Goal: Information Seeking & Learning: Learn about a topic

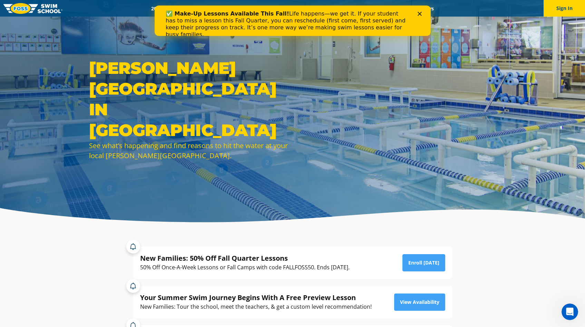
click at [418, 12] on polygon "Close" at bounding box center [419, 14] width 4 height 4
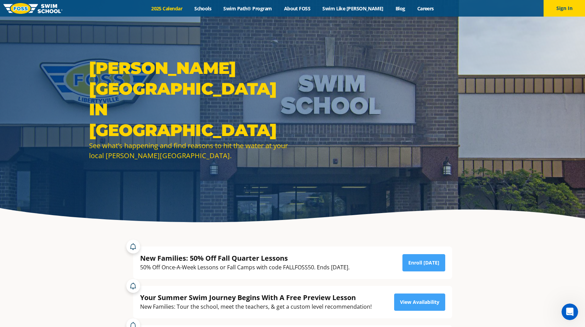
click at [183, 8] on link "2025 Calendar" at bounding box center [166, 8] width 43 height 7
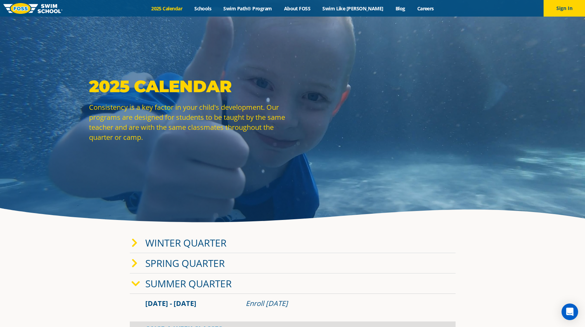
click at [206, 244] on link "Winter Quarter" at bounding box center [185, 242] width 81 height 13
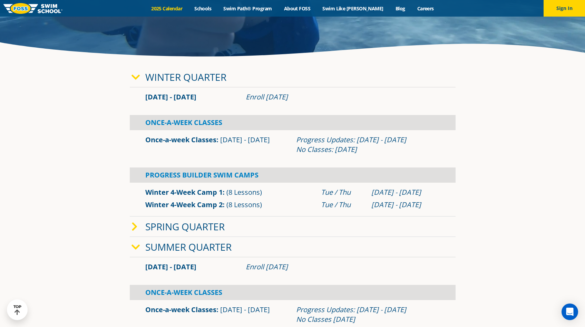
scroll to position [168, 0]
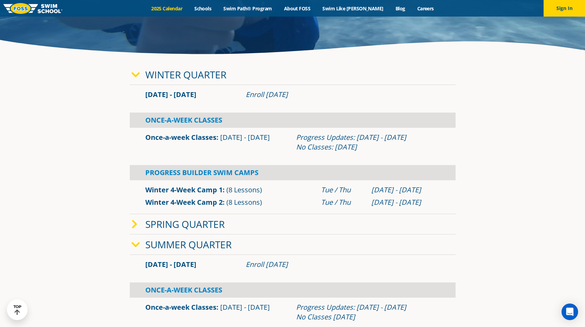
click at [214, 226] on link "Spring Quarter" at bounding box center [184, 223] width 79 height 13
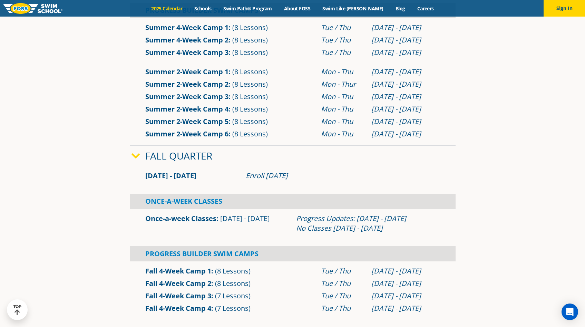
scroll to position [670, 0]
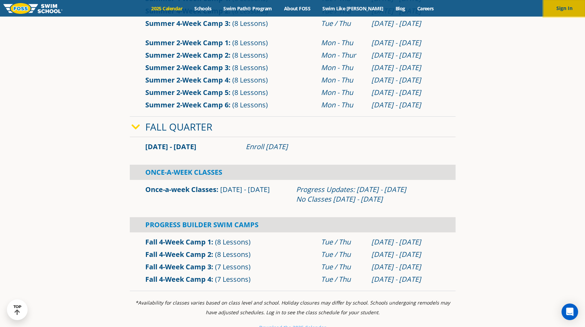
click at [554, 10] on button "Sign In" at bounding box center [563, 8] width 41 height 17
